Goal: Information Seeking & Learning: Learn about a topic

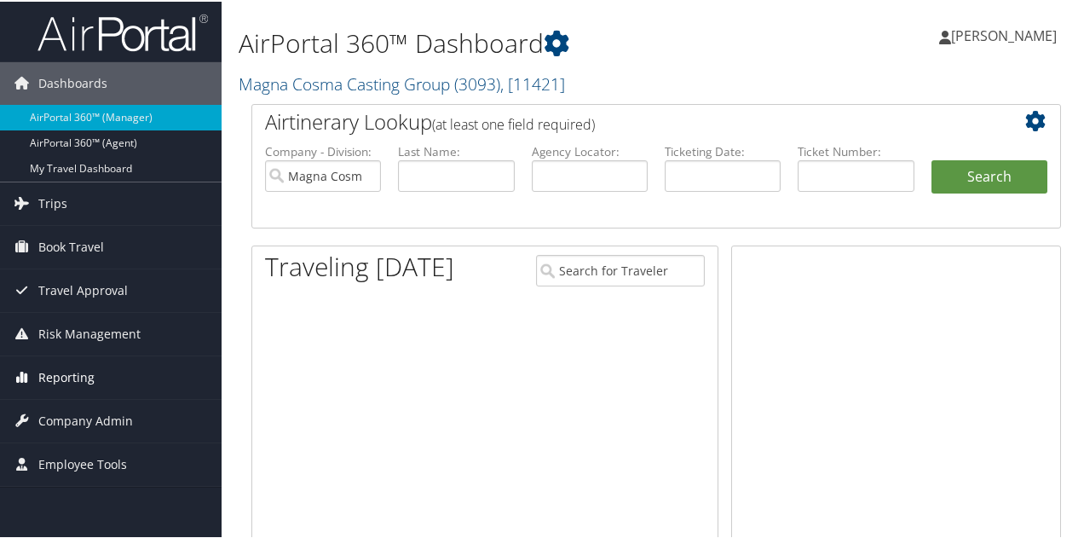
click at [65, 381] on span "Reporting" at bounding box center [66, 375] width 56 height 43
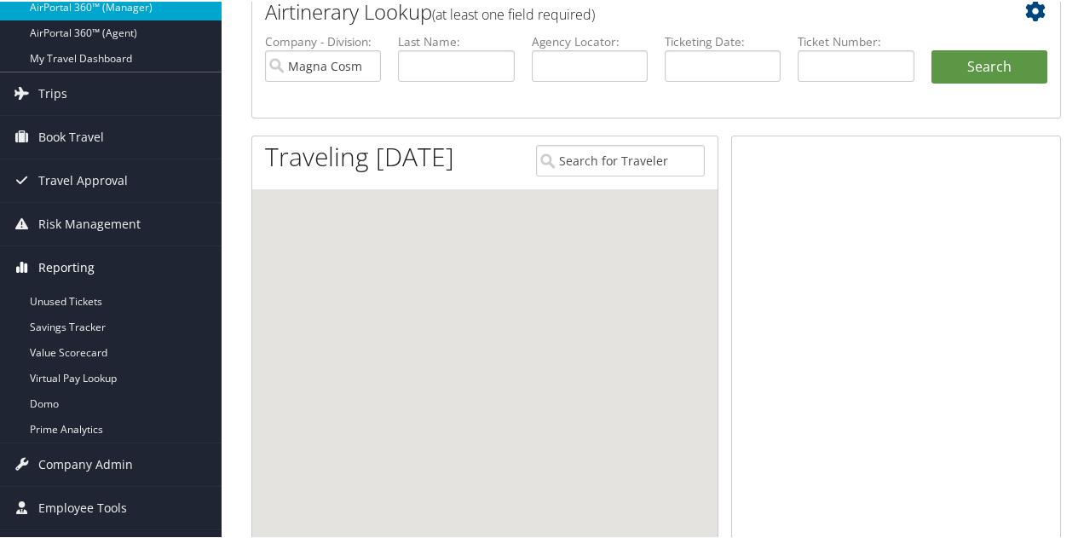
scroll to position [256, 0]
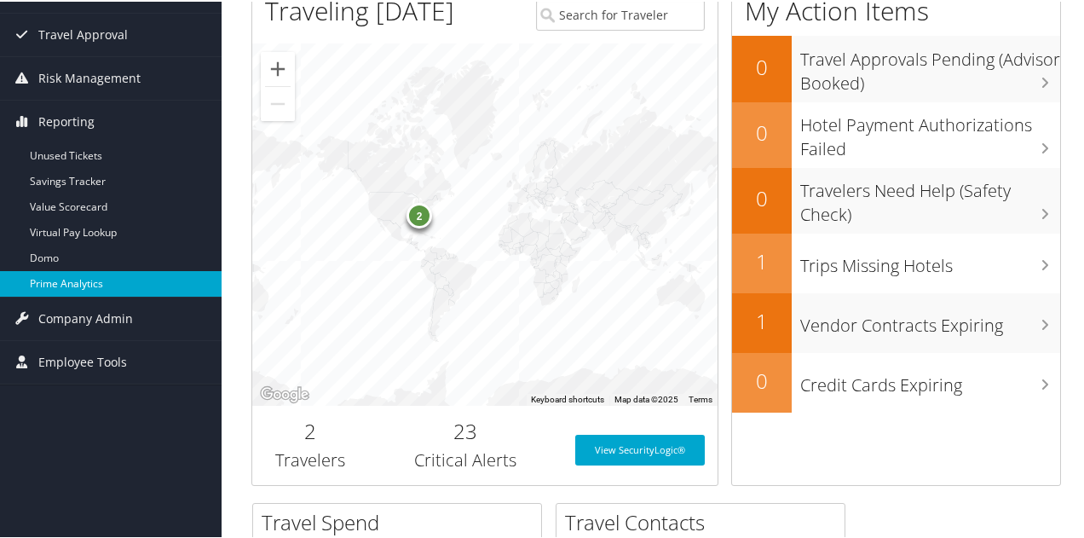
click at [69, 275] on link "Prime Analytics" at bounding box center [111, 282] width 222 height 26
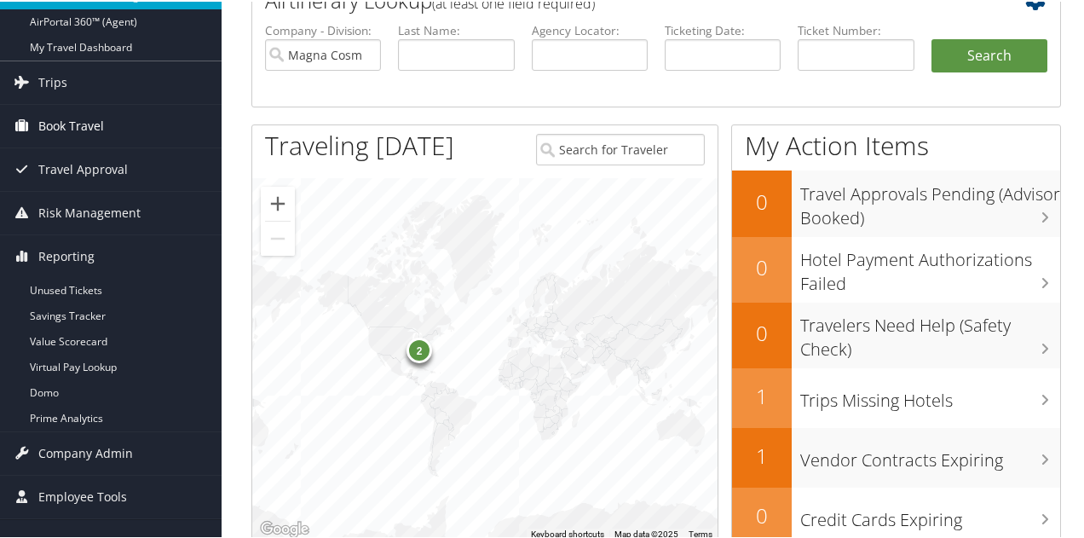
scroll to position [0, 0]
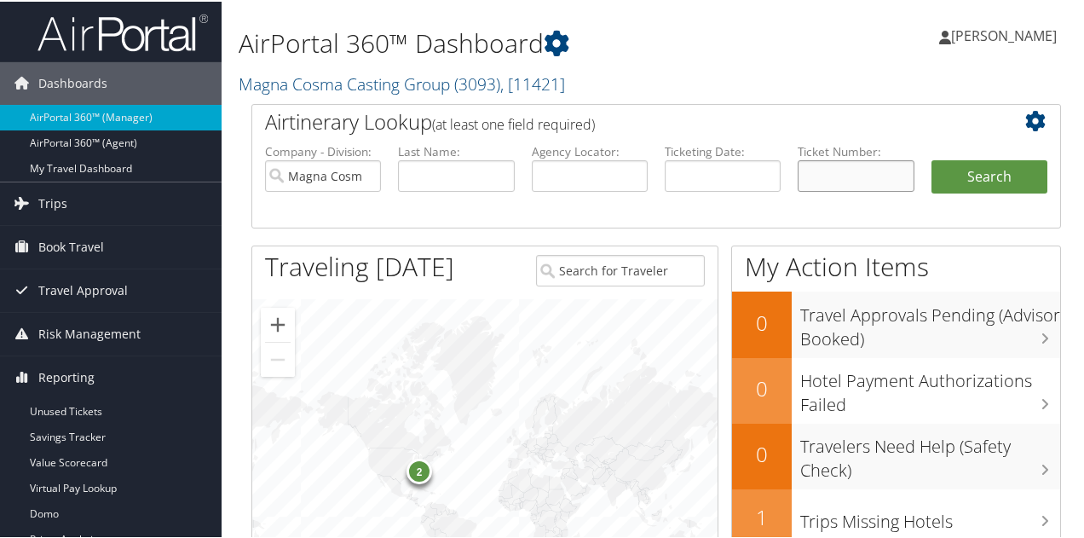
paste input "2670886534831"
type input "2670886534831"
click at [959, 165] on button "Search" at bounding box center [989, 175] width 116 height 34
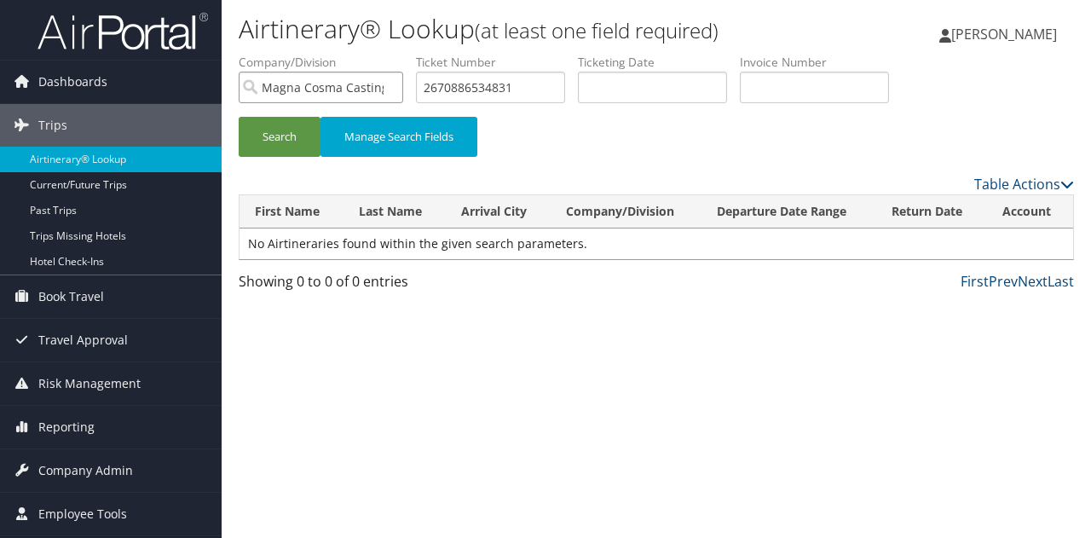
click at [388, 87] on input "Magna Cosma Casting Group" at bounding box center [321, 88] width 164 height 32
click at [373, 90] on input "search" at bounding box center [321, 88] width 164 height 32
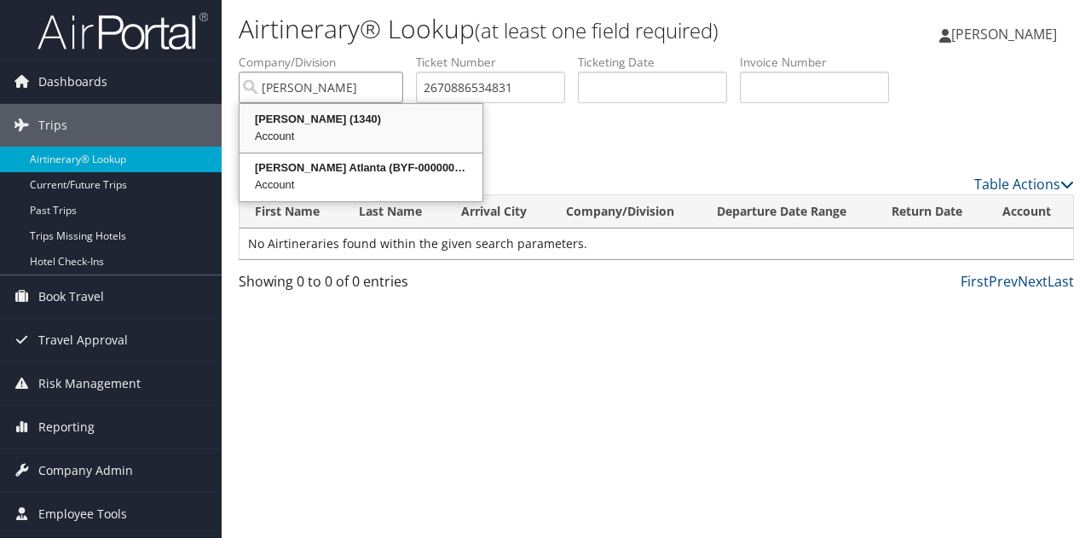
click at [334, 128] on div "Account" at bounding box center [361, 136] width 238 height 17
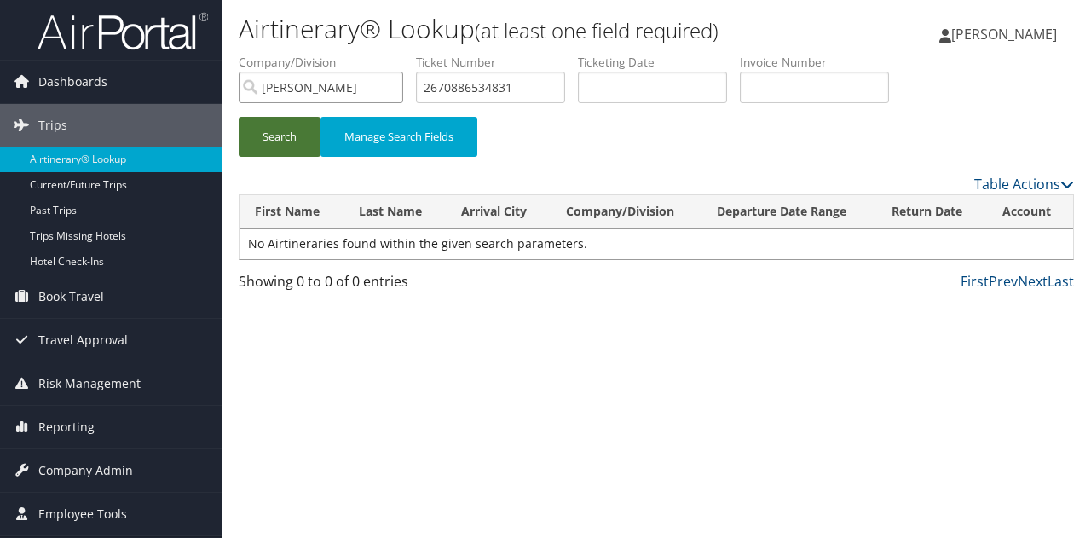
type input "Doner"
click at [256, 137] on button "Search" at bounding box center [280, 137] width 82 height 40
click at [512, 86] on input "2670886534831" at bounding box center [490, 88] width 149 height 32
drag, startPoint x: 443, startPoint y: 86, endPoint x: 443, endPoint y: 97, distance: 11.1
click at [443, 88] on input "2670886534831" at bounding box center [490, 88] width 149 height 32
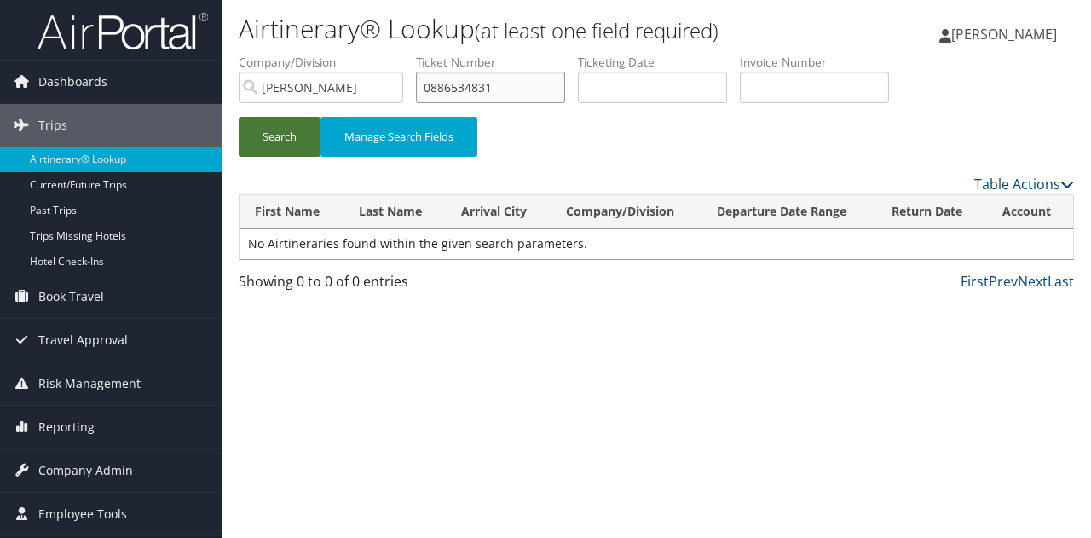
type input "0886534831"
click at [277, 142] on button "Search" at bounding box center [280, 137] width 82 height 40
click at [496, 90] on input "0886534831" at bounding box center [490, 88] width 149 height 32
drag, startPoint x: 496, startPoint y: 90, endPoint x: 401, endPoint y: 81, distance: 95.9
click at [349, 54] on ul "First Name Last Name Departure City Arrival City Company/Division Doner Airport…" at bounding box center [656, 54] width 835 height 0
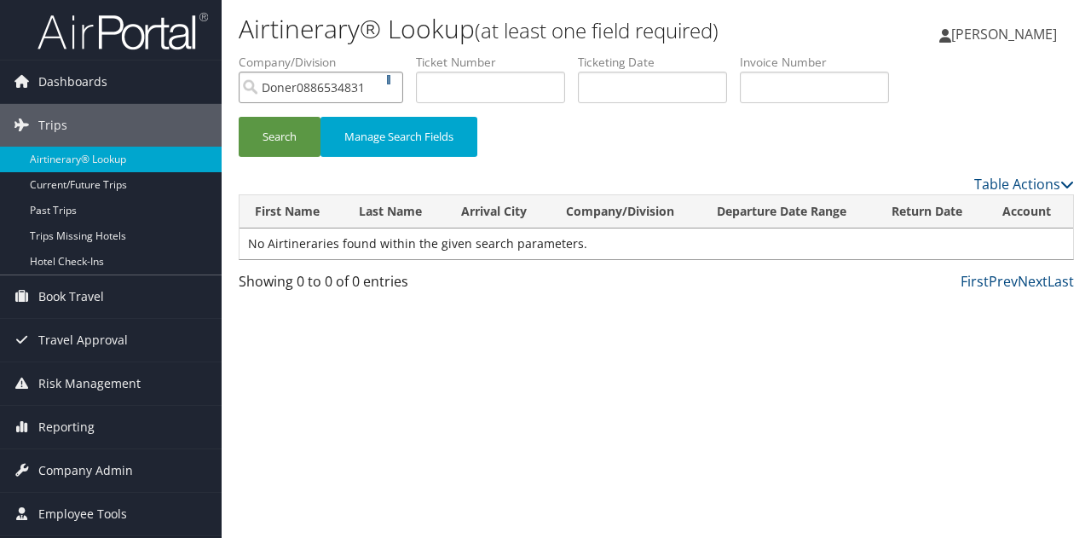
type input "[PERSON_NAME]"
click at [78, 214] on link "Past Trips" at bounding box center [111, 211] width 222 height 26
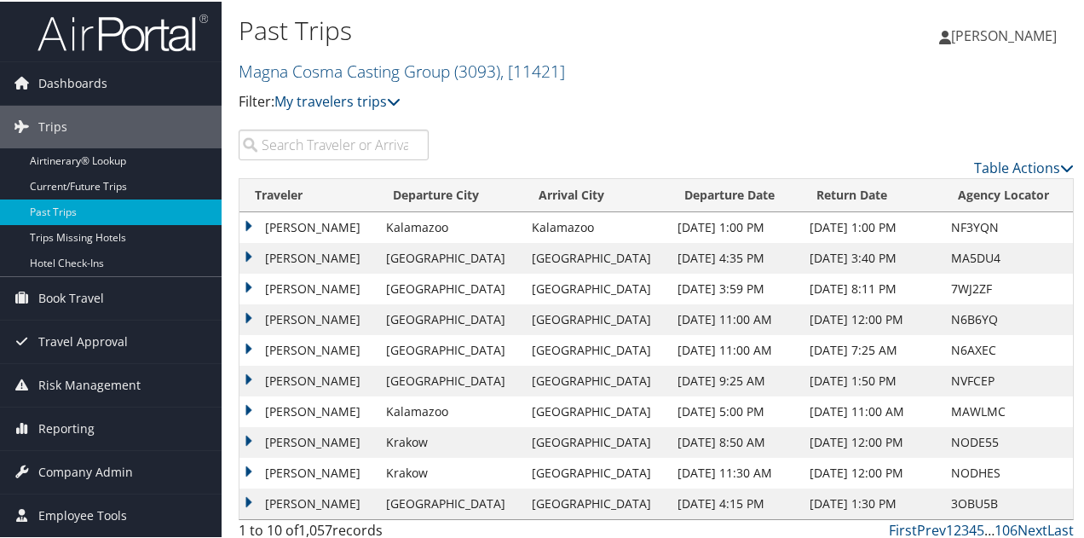
click at [349, 154] on input "search" at bounding box center [334, 143] width 190 height 31
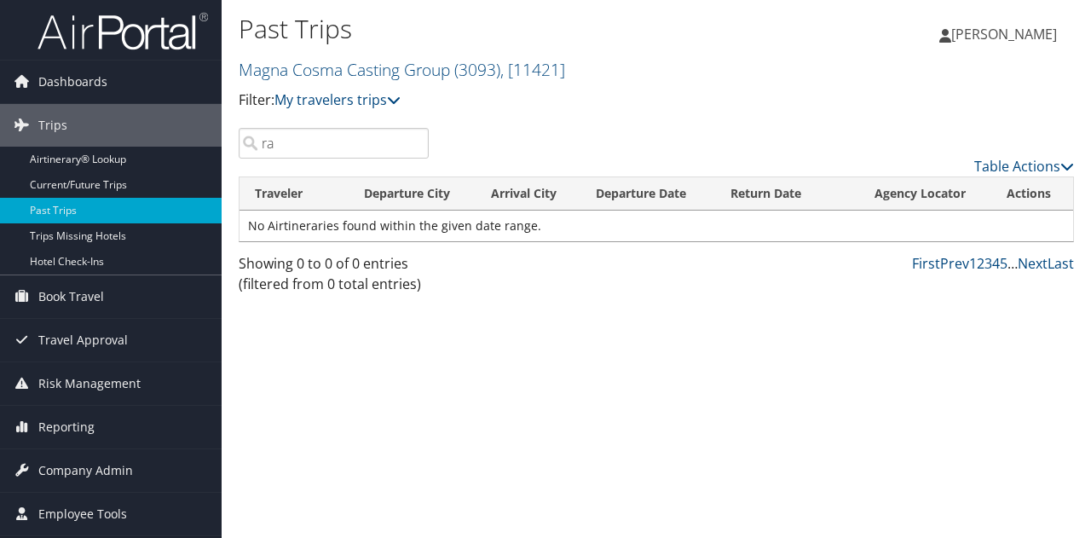
type input "r"
type input "kristie"
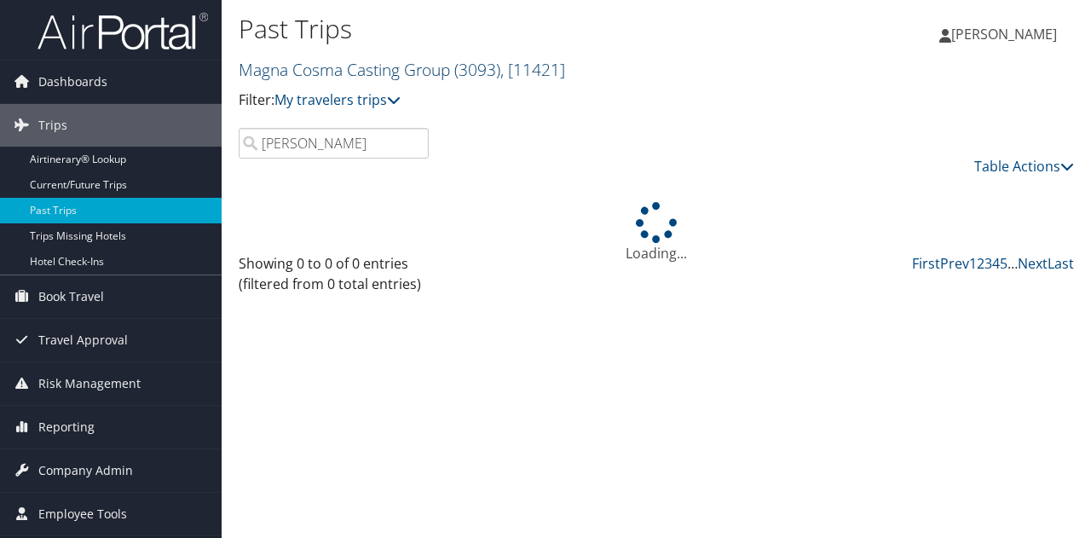
click at [308, 66] on link "Magna Cosma Casting Group ( 3093 ) , [ 11421 ]" at bounding box center [402, 69] width 326 height 23
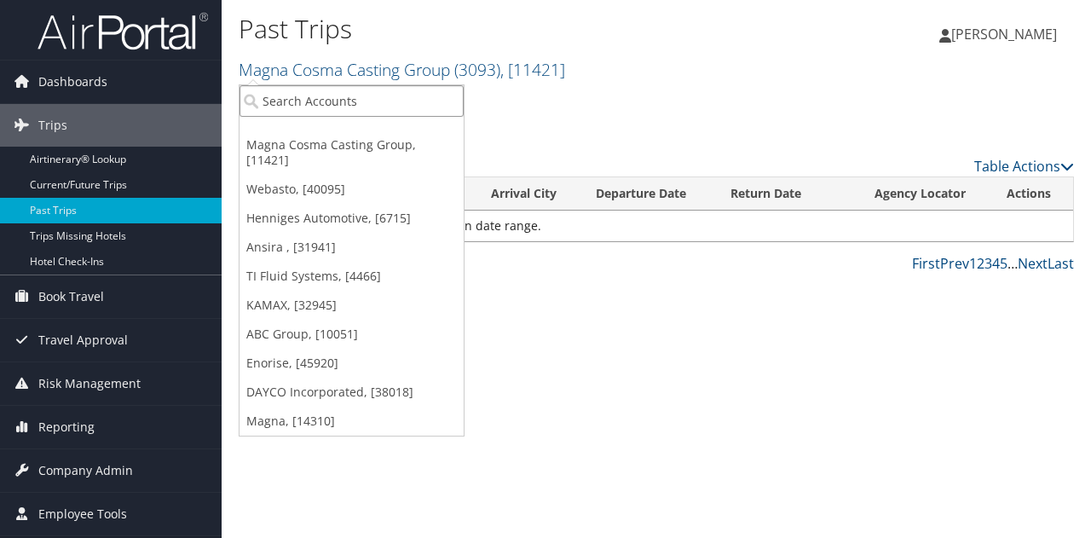
click at [295, 102] on input "search" at bounding box center [351, 101] width 224 height 32
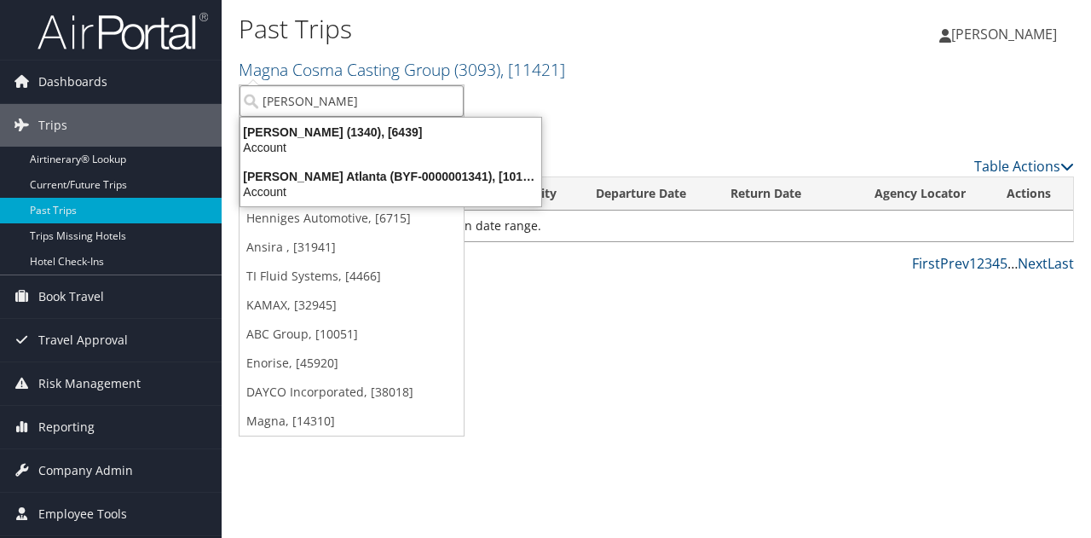
type input "doner"
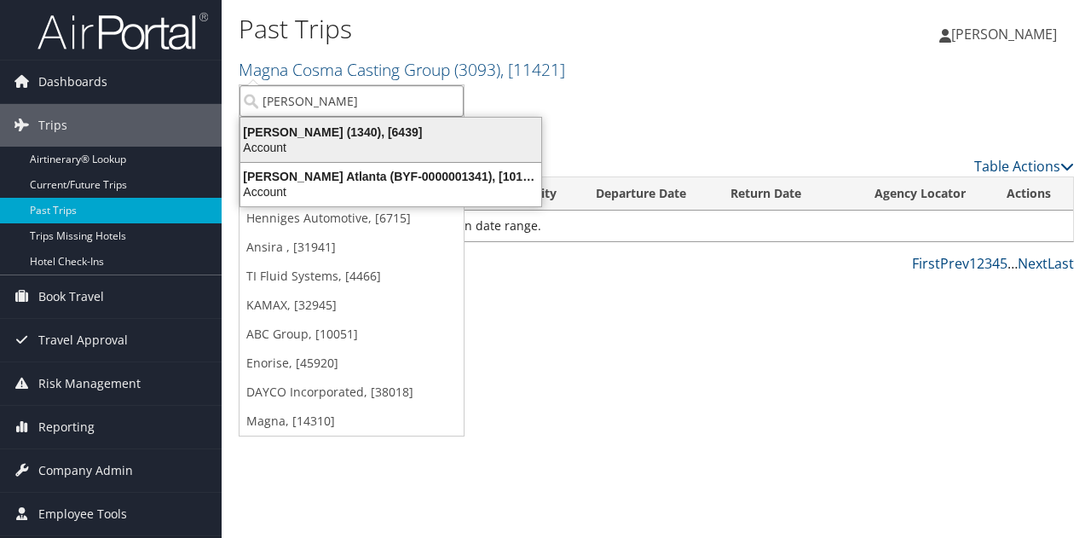
click at [283, 137] on div "Doner (1340), [6439]" at bounding box center [390, 131] width 321 height 15
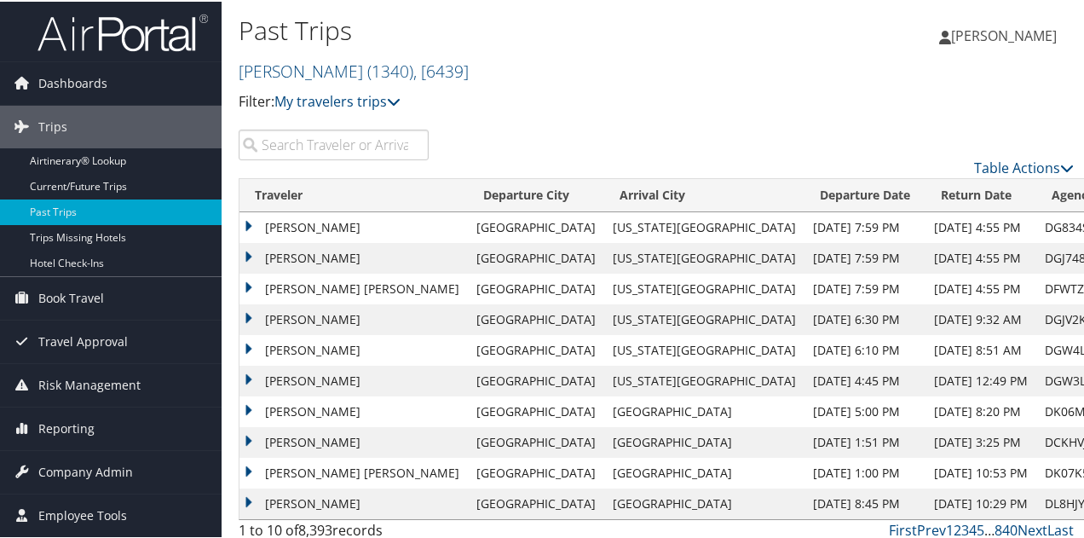
click at [303, 141] on input "search" at bounding box center [334, 143] width 190 height 31
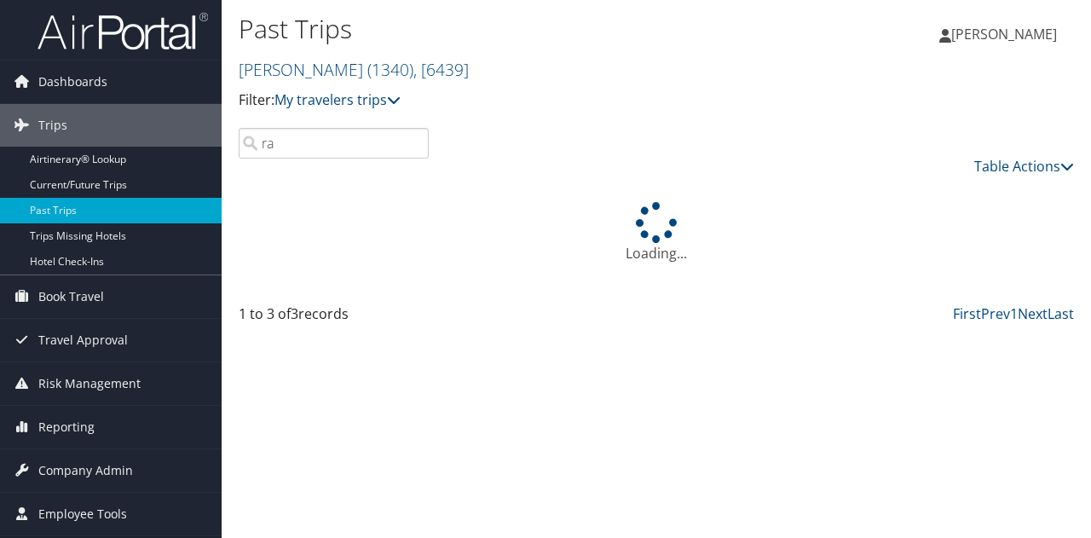
type input "r"
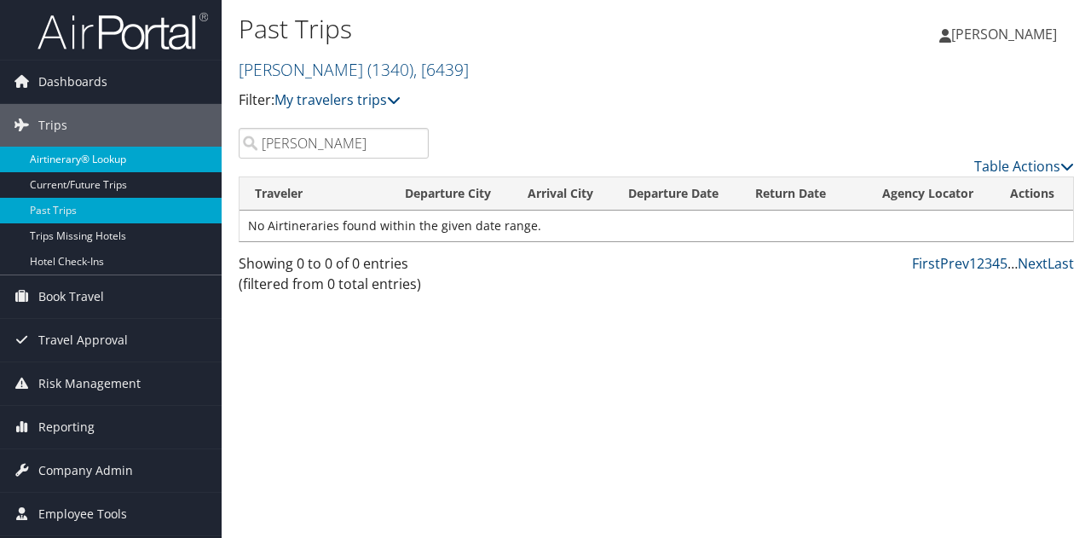
type input "kristie"
click at [133, 163] on link "Airtinerary® Lookup" at bounding box center [111, 160] width 222 height 26
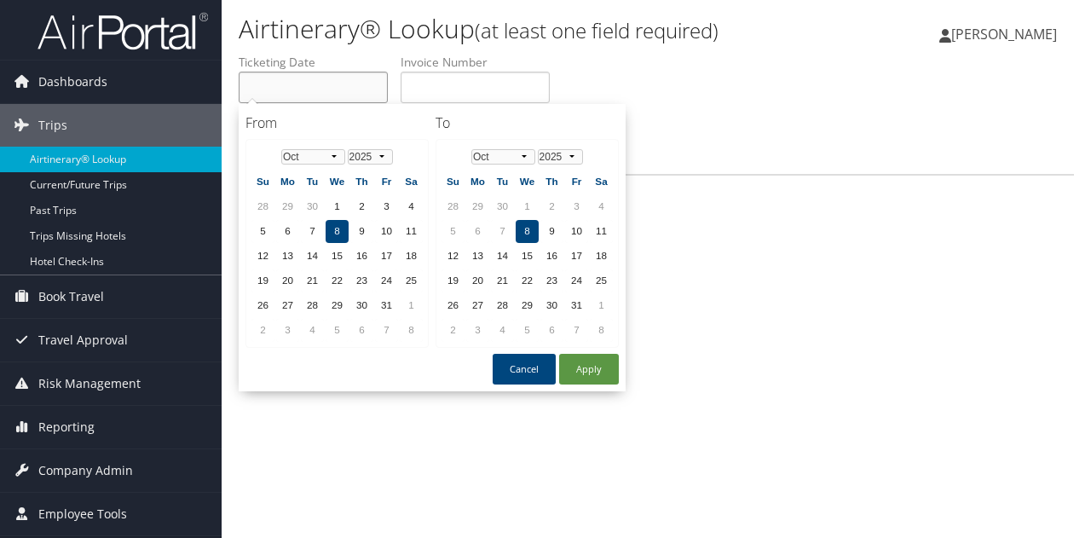
click at [313, 96] on input "text" at bounding box center [313, 88] width 149 height 32
click at [334, 157] on select "Jan Feb Mar Apr May Jun [DATE] Aug Sep Oct Nov Dec" at bounding box center [313, 156] width 64 height 15
click at [342, 280] on td "24" at bounding box center [337, 280] width 23 height 23
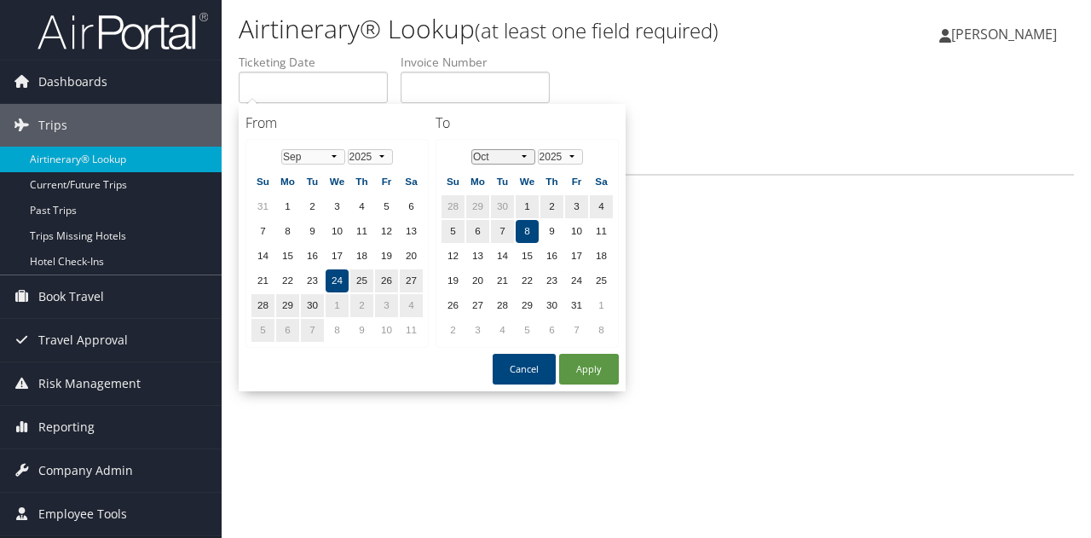
click at [528, 161] on select "Jan Feb Mar Apr May Jun [DATE] Aug Sep Oct Nov Dec" at bounding box center [503, 156] width 64 height 15
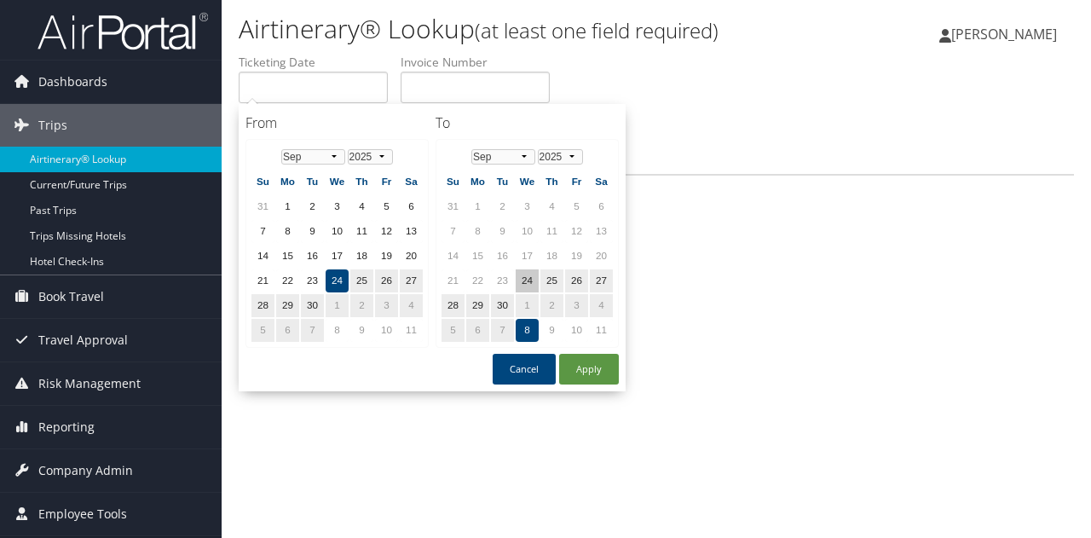
click at [524, 280] on td "24" at bounding box center [527, 280] width 23 height 23
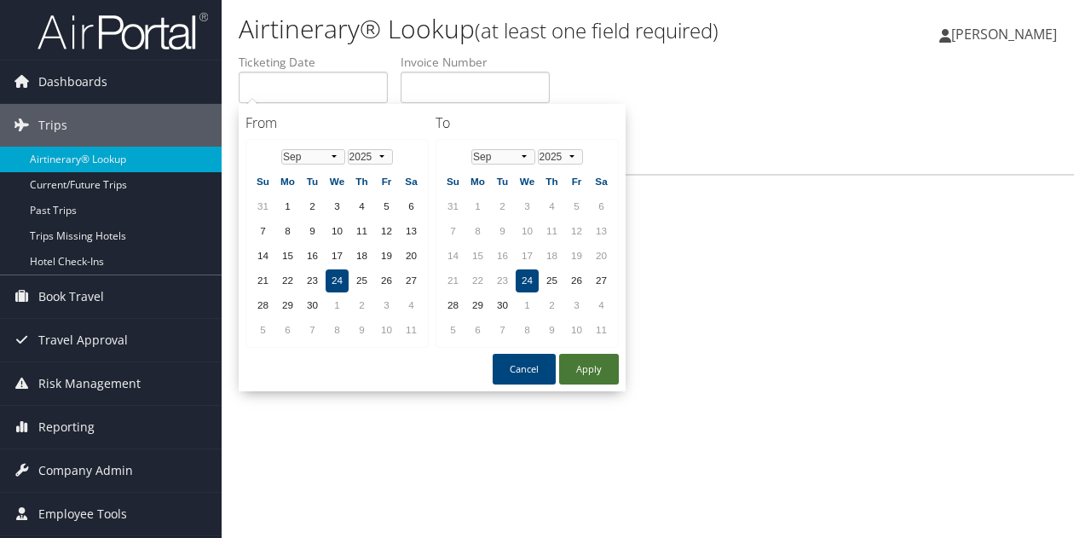
click at [571, 360] on button "Apply" at bounding box center [589, 369] width 60 height 31
type input "[DATE]"
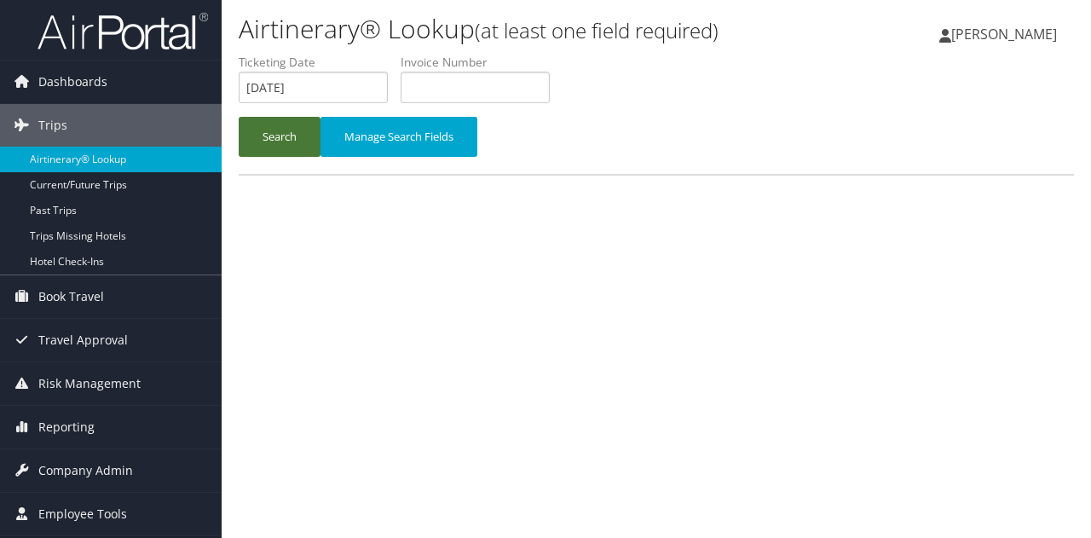
click at [288, 145] on button "Search" at bounding box center [280, 137] width 82 height 40
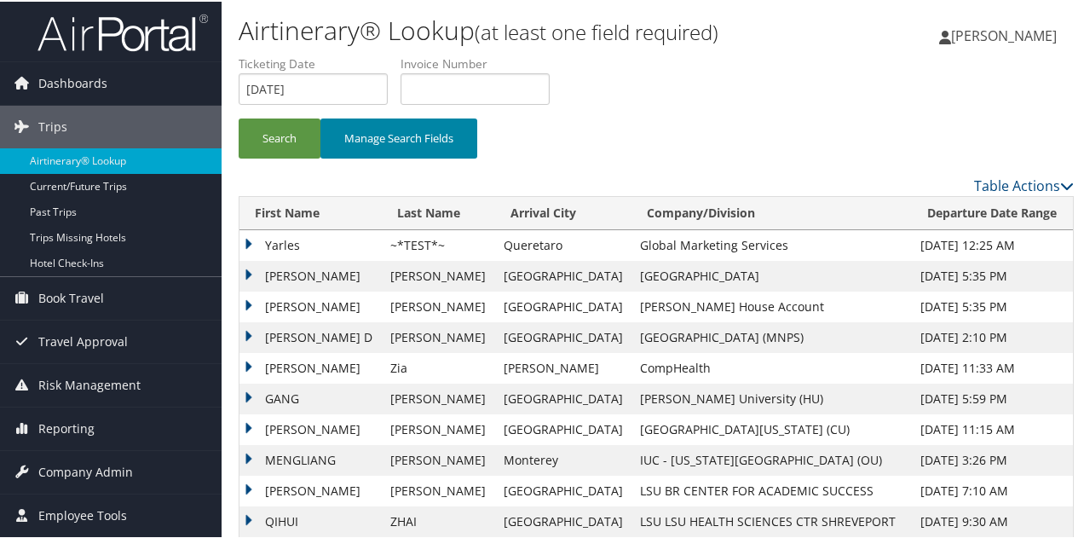
click at [378, 146] on button "Manage Search Fields" at bounding box center [398, 137] width 157 height 40
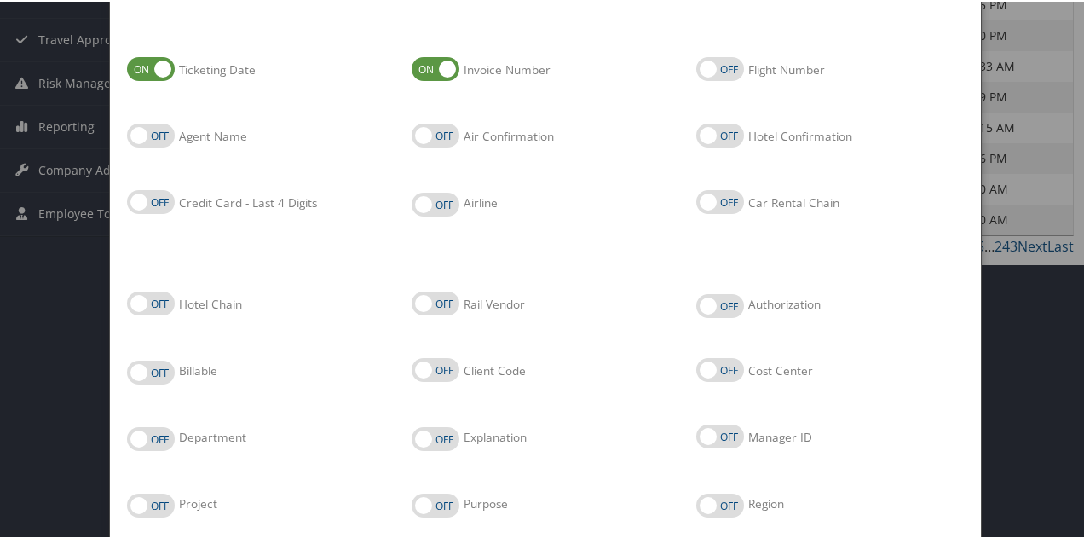
scroll to position [106, 0]
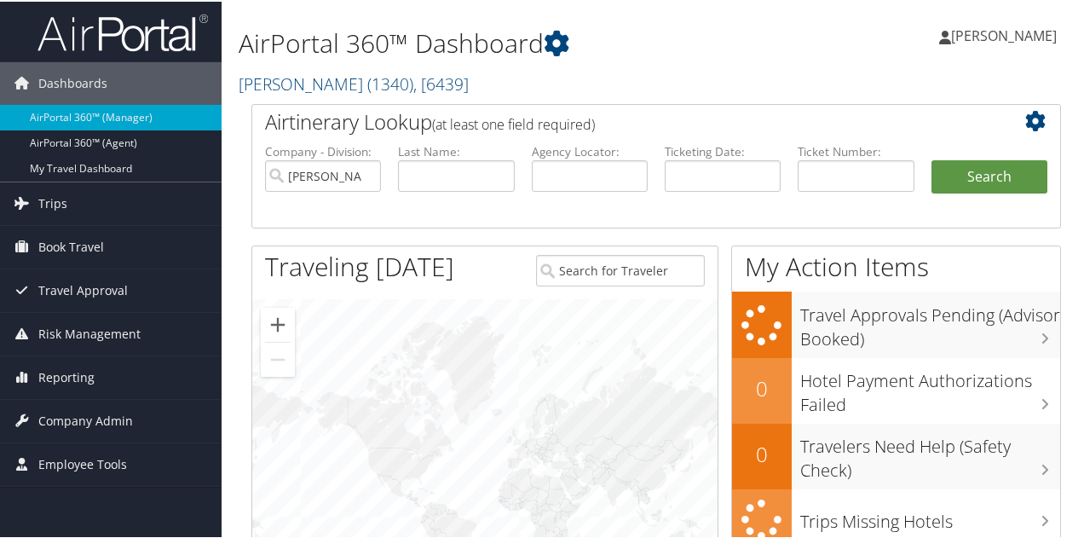
click at [621, 74] on h2 "Doner ( 1340 ) , [ 6439 ]" at bounding box center [517, 80] width 556 height 29
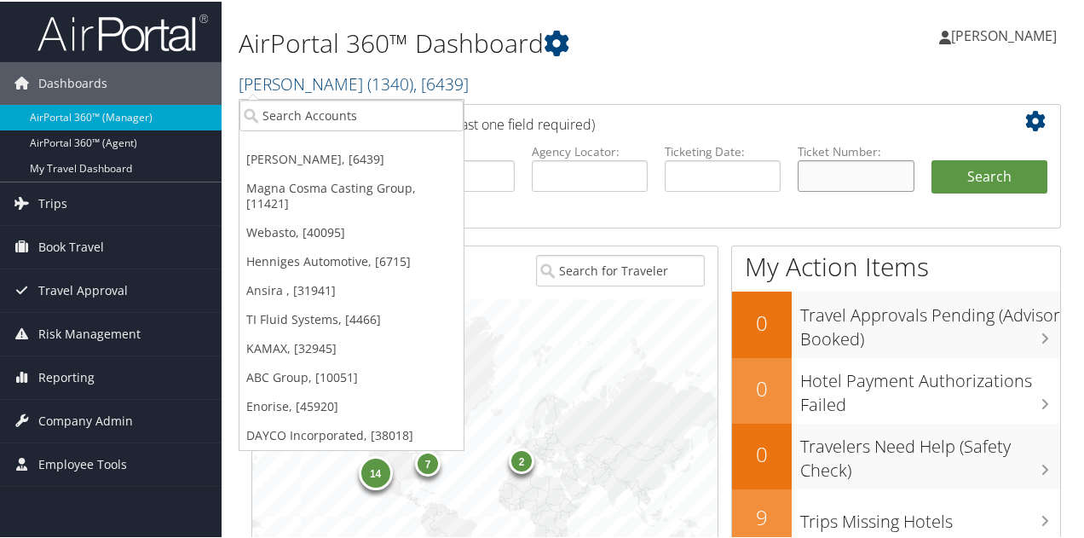
paste input "2670886534831"
type input "2670886534831"
click at [934, 175] on button "Search" at bounding box center [989, 175] width 116 height 34
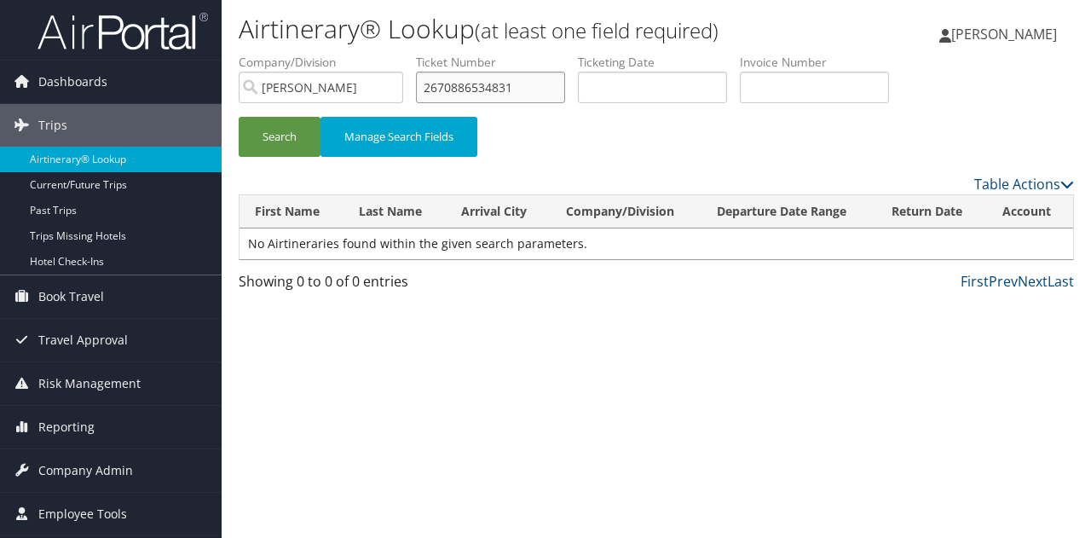
drag, startPoint x: 522, startPoint y: 88, endPoint x: 389, endPoint y: 87, distance: 133.8
click at [389, 54] on ul "First Name Last Name Departure City Arrival City Company/Division [PERSON_NAME]…" at bounding box center [656, 54] width 835 height 0
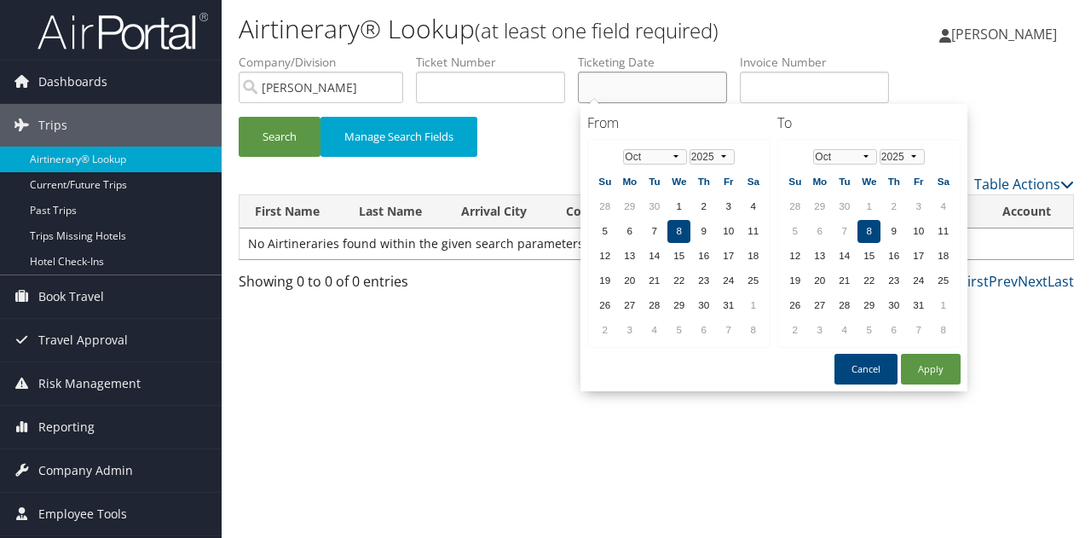
click at [592, 78] on input "text" at bounding box center [652, 88] width 149 height 32
click at [680, 160] on select "Jan Feb Mar Apr May Jun Jul Aug Sep Oct Nov Dec" at bounding box center [655, 156] width 64 height 15
click at [631, 281] on td "22" at bounding box center [629, 280] width 23 height 23
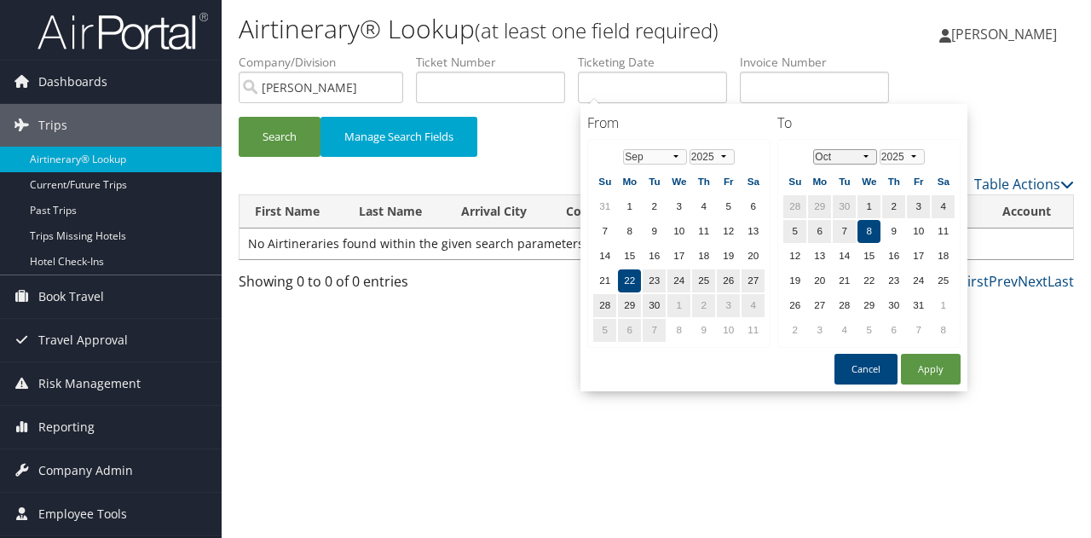
click at [863, 159] on select "Jan Feb Mar Apr May Jun Jul Aug Sep Oct Nov Dec" at bounding box center [845, 156] width 64 height 15
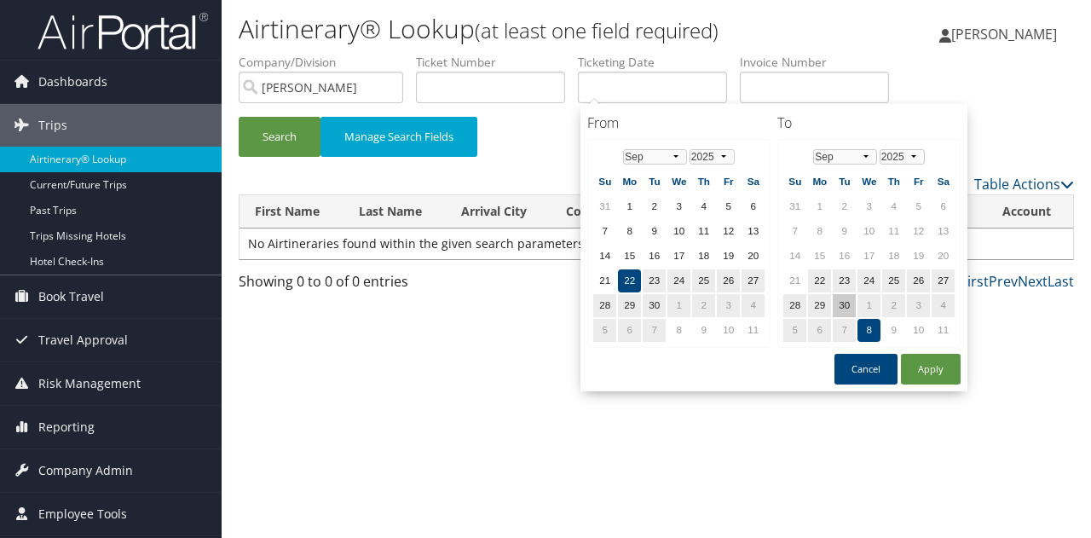
click at [848, 302] on td "30" at bounding box center [844, 305] width 23 height 23
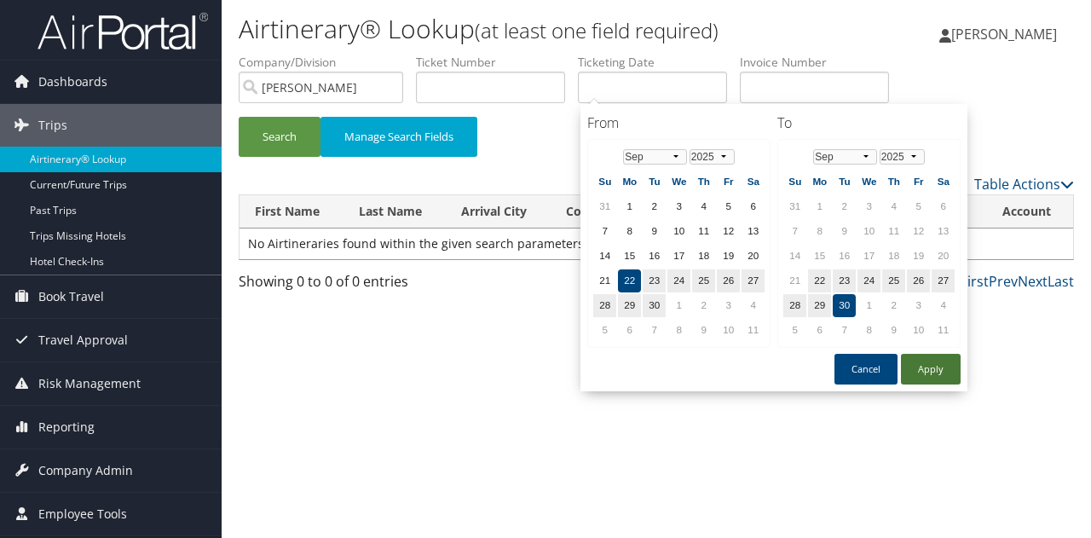
click at [920, 370] on button "Apply" at bounding box center [931, 369] width 60 height 31
type input "09/22/2025 - 09/30/2025"
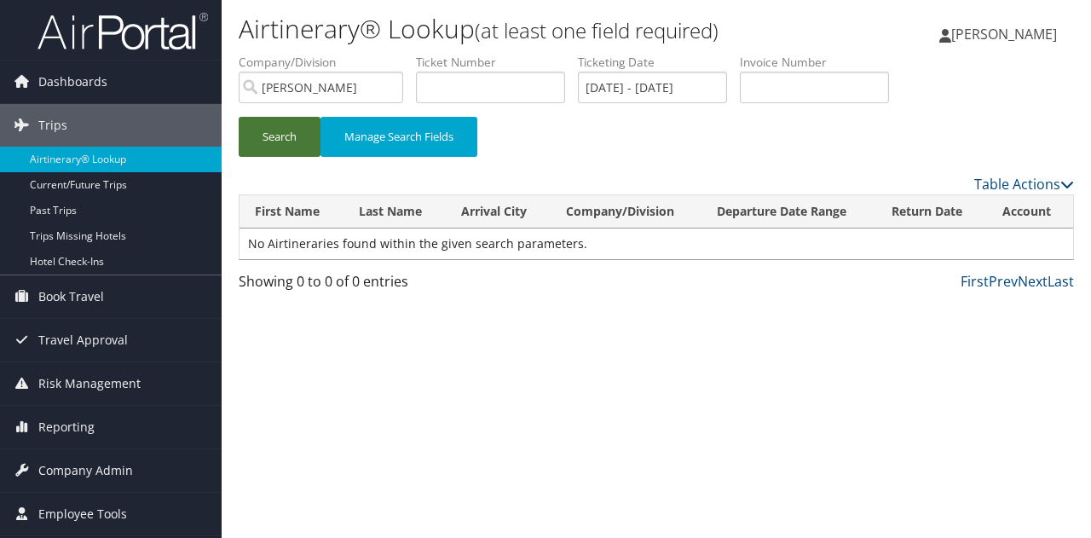
click at [276, 133] on button "Search" at bounding box center [280, 137] width 82 height 40
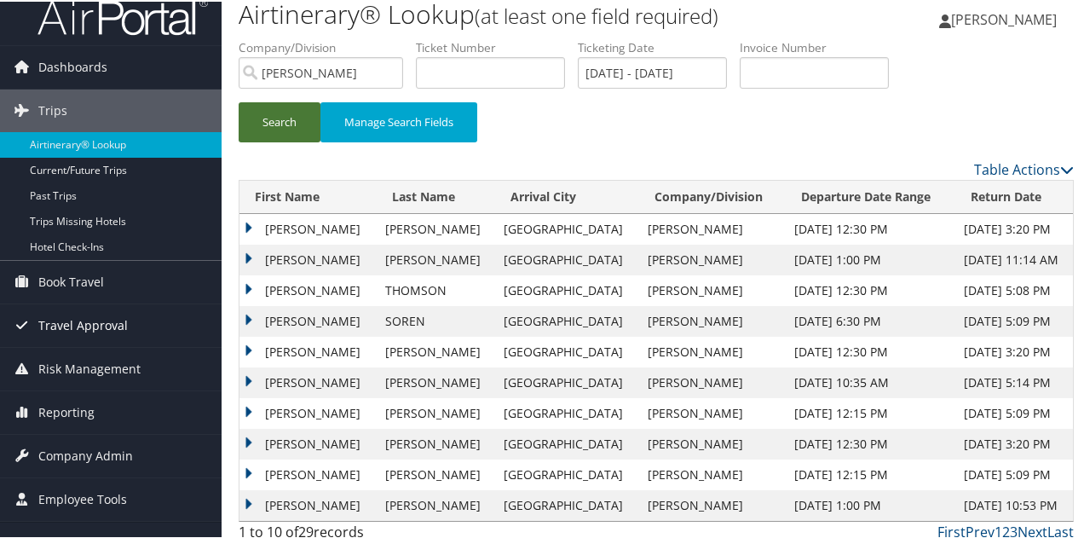
scroll to position [26, 0]
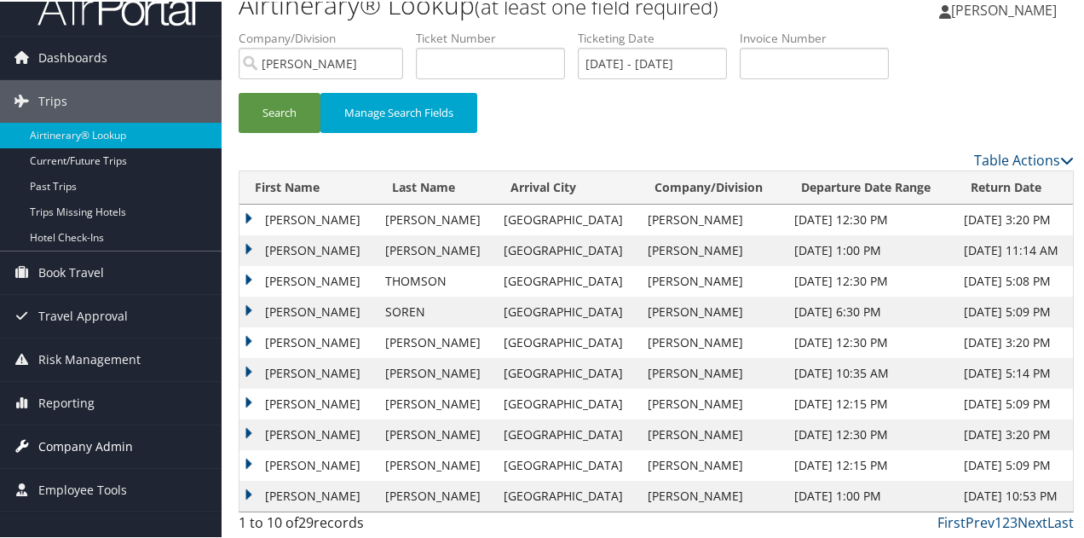
click at [97, 436] on span "Company Admin" at bounding box center [85, 445] width 95 height 43
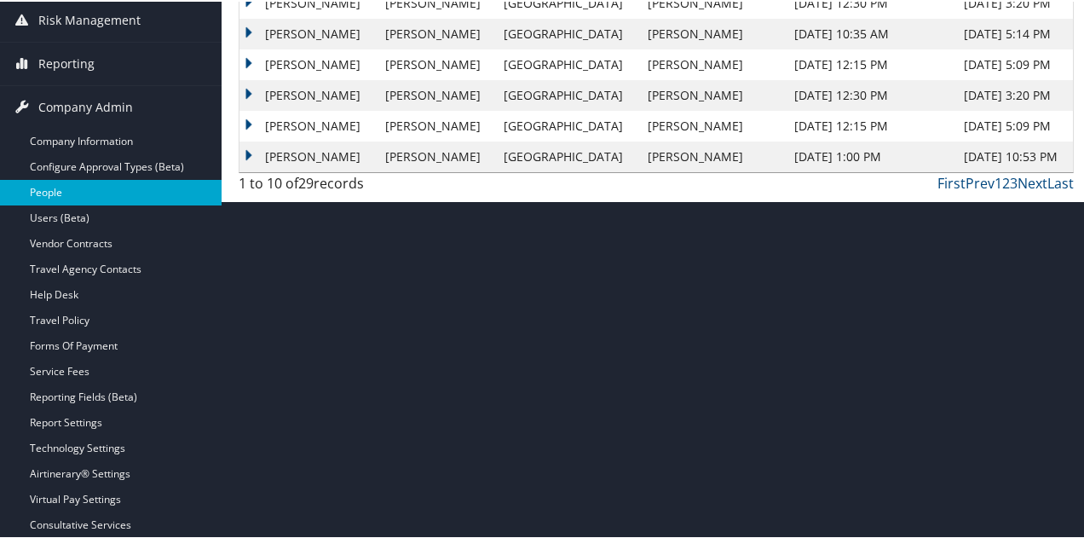
scroll to position [366, 0]
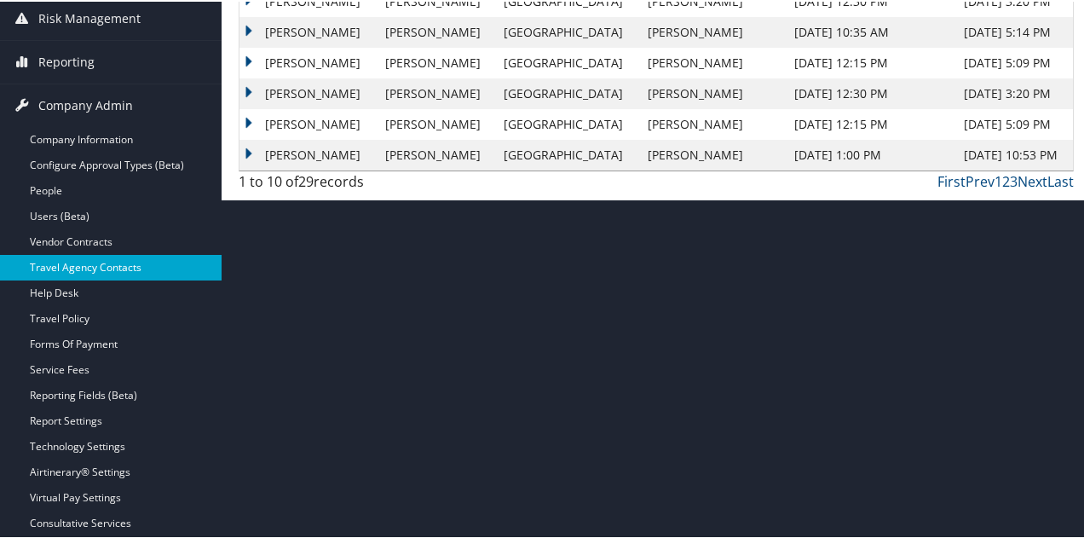
click at [67, 273] on link "Travel Agency Contacts" at bounding box center [111, 266] width 222 height 26
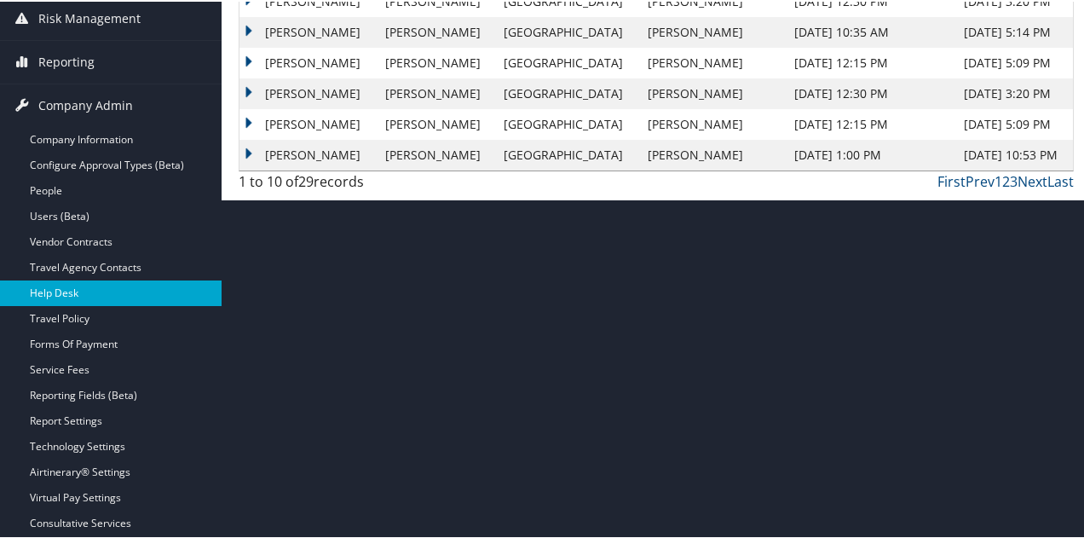
click at [73, 295] on link "Help Desk" at bounding box center [111, 292] width 222 height 26
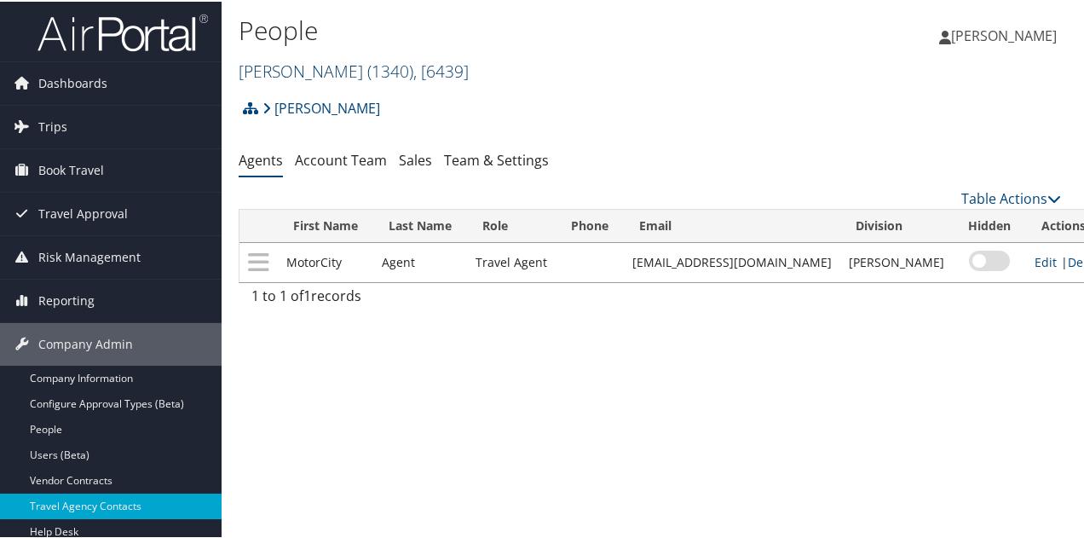
click at [254, 69] on link "Doner ( 1340 ) , [ 6439 ]" at bounding box center [354, 69] width 230 height 23
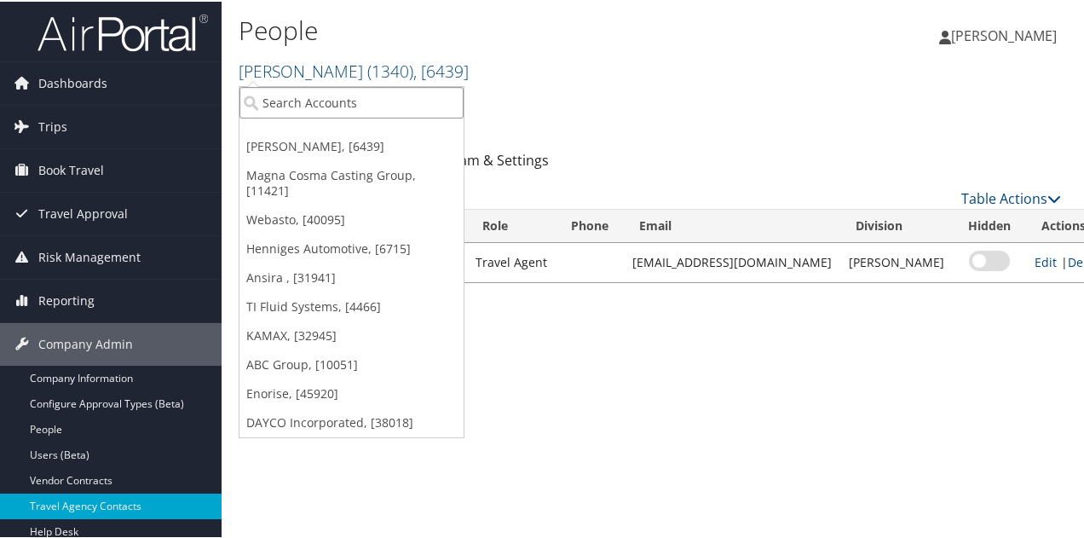
click at [264, 110] on input "search" at bounding box center [351, 101] width 224 height 32
type input "magna"
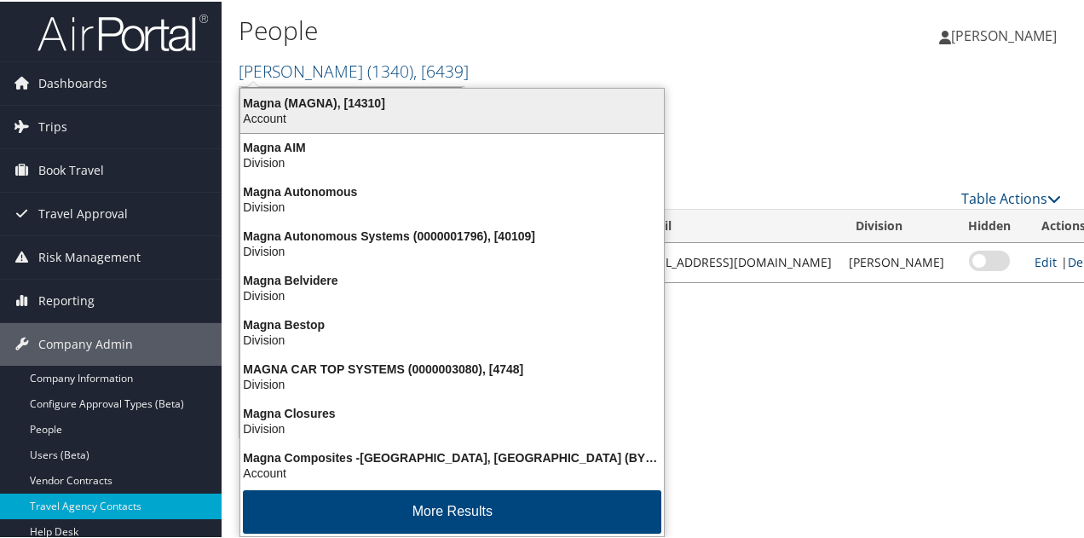
click at [285, 107] on div "Magna (MAGNA), [14310]" at bounding box center [452, 101] width 444 height 15
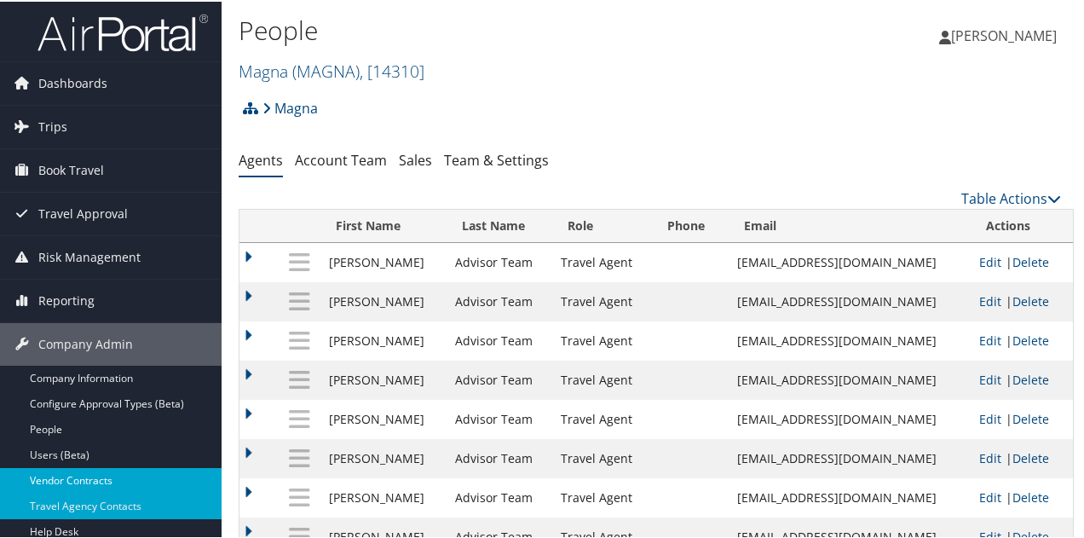
click at [102, 473] on link "Vendor Contracts" at bounding box center [111, 479] width 222 height 26
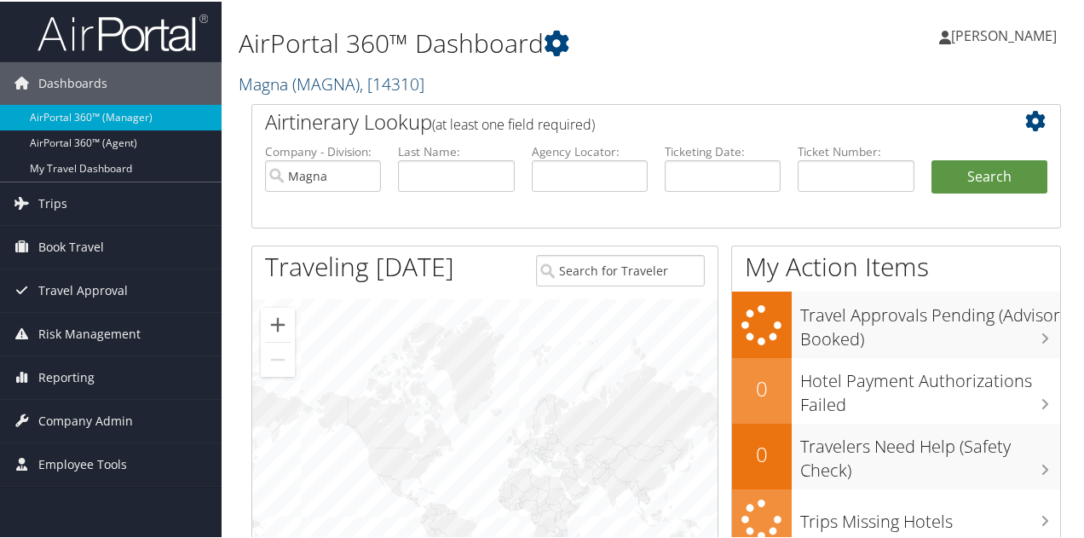
click at [318, 78] on span "( MAGNA )" at bounding box center [325, 82] width 67 height 23
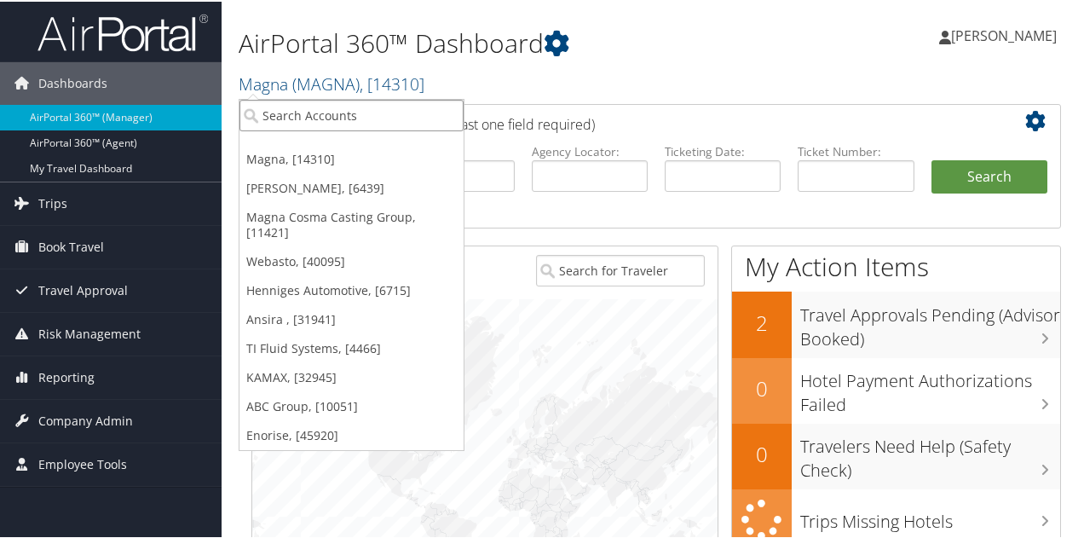
click at [305, 107] on input "search" at bounding box center [351, 114] width 224 height 32
type input "nielsen"
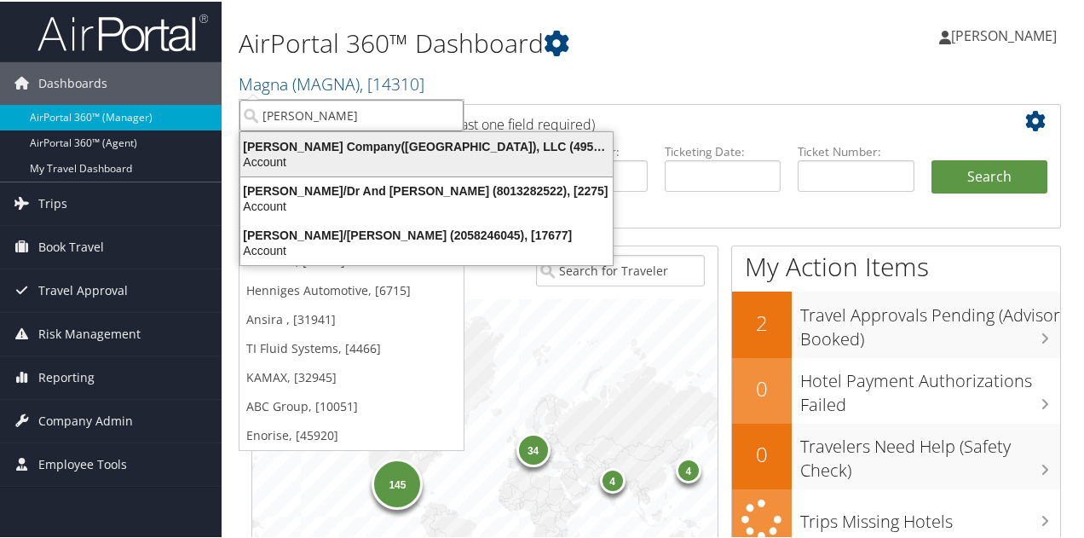
click at [300, 146] on div "Nielsen Company(US), LLC (4954), [44802]" at bounding box center [426, 144] width 393 height 15
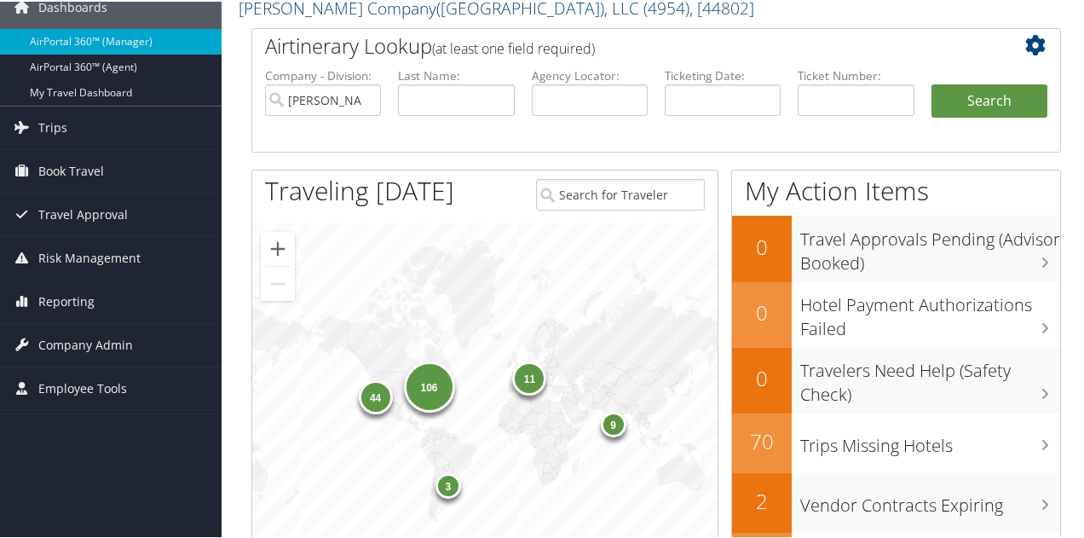
scroll to position [170, 0]
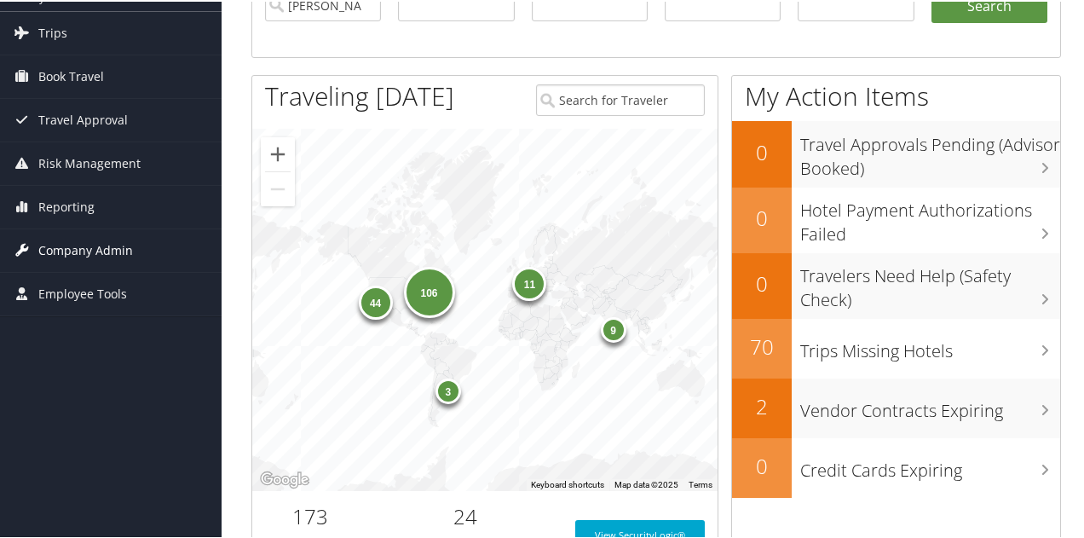
click at [49, 243] on span "Company Admin" at bounding box center [85, 249] width 95 height 43
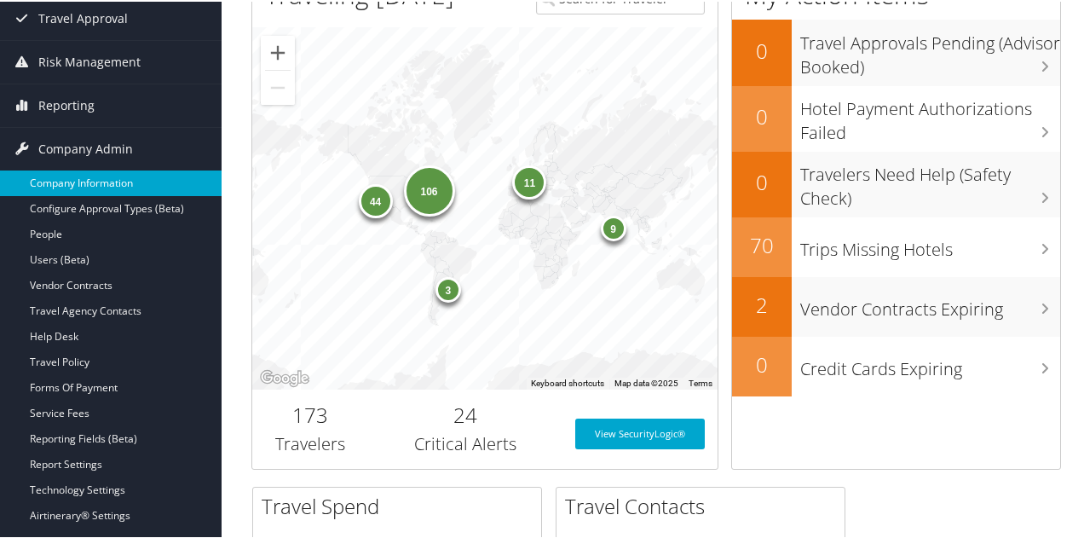
scroll to position [341, 0]
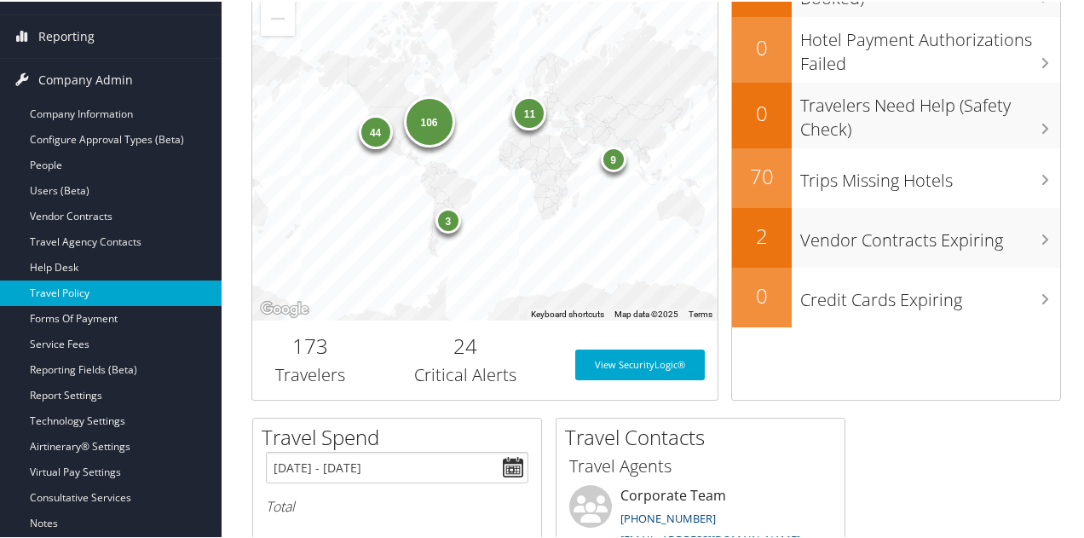
click at [66, 292] on link "Travel Policy" at bounding box center [111, 292] width 222 height 26
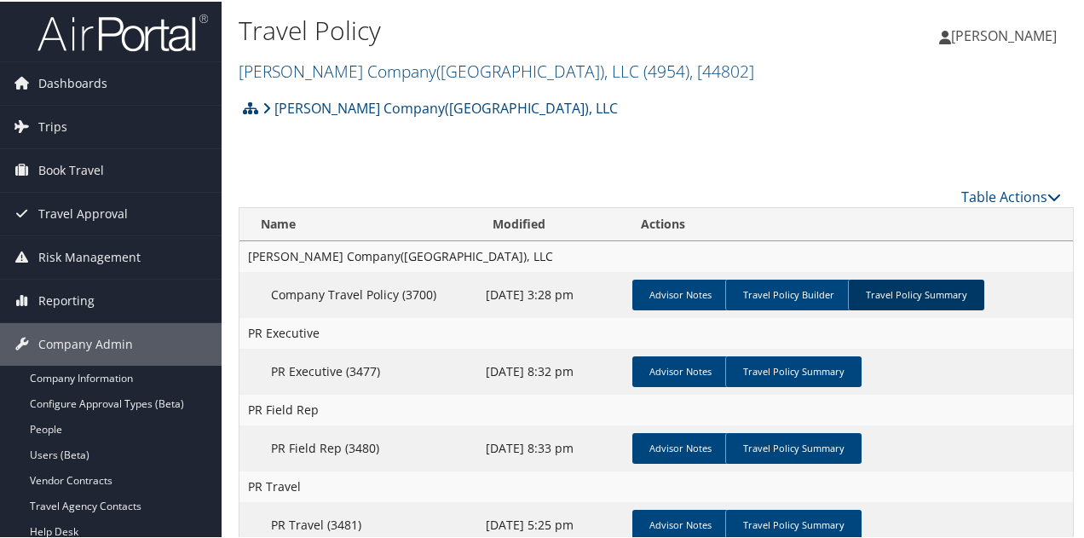
click at [873, 295] on link "Travel Policy Summary" at bounding box center [916, 293] width 136 height 31
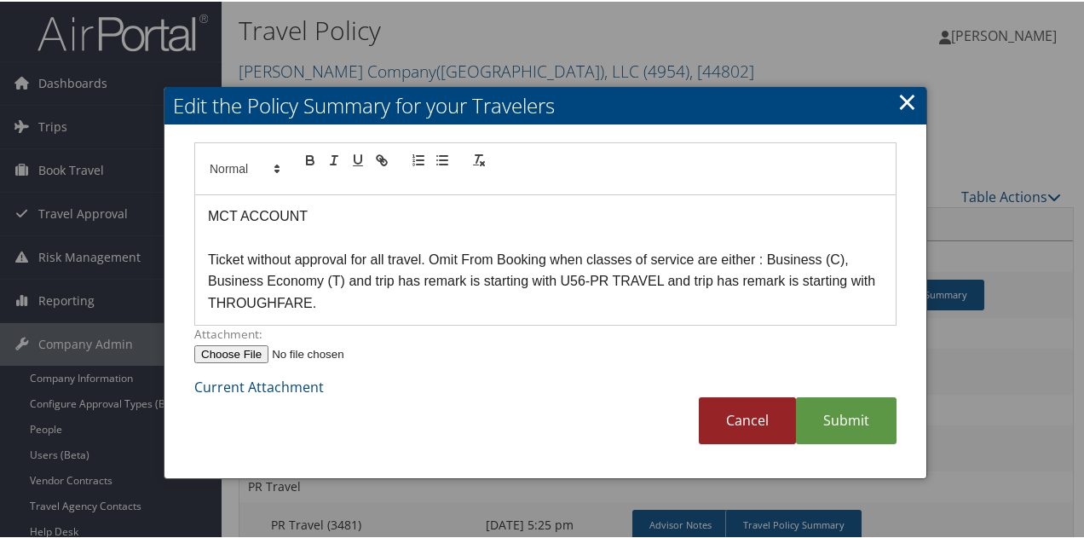
click at [771, 410] on link "Cancel" at bounding box center [747, 418] width 97 height 47
